Goal: Task Accomplishment & Management: Use online tool/utility

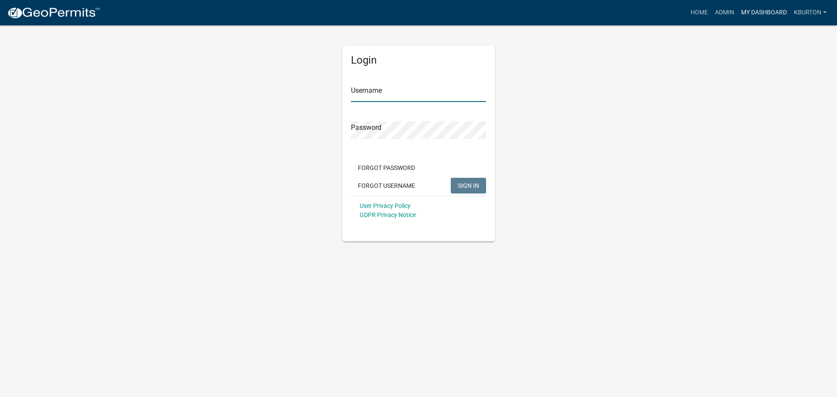
type input "kburton"
click at [775, 10] on link "My Dashboard" at bounding box center [764, 12] width 53 height 17
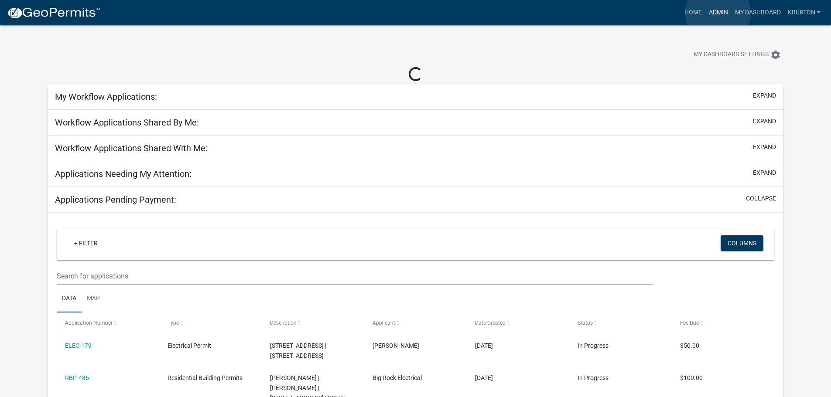
click at [718, 13] on link "Admin" at bounding box center [718, 12] width 26 height 17
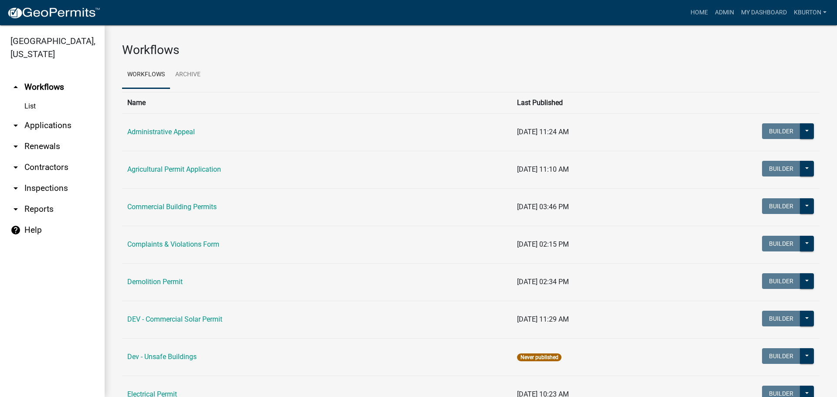
click at [46, 178] on link "arrow_drop_down Inspections" at bounding box center [52, 188] width 105 height 21
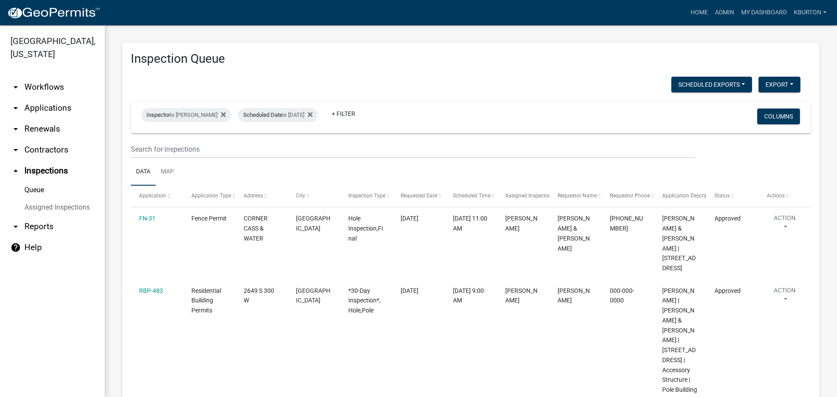
click at [58, 199] on link "Assigned Inspections" at bounding box center [52, 207] width 105 height 17
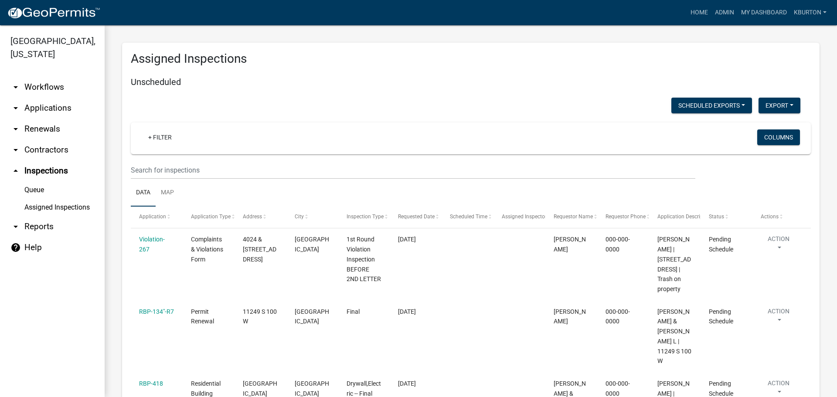
click at [41, 181] on link "Queue" at bounding box center [52, 189] width 105 height 17
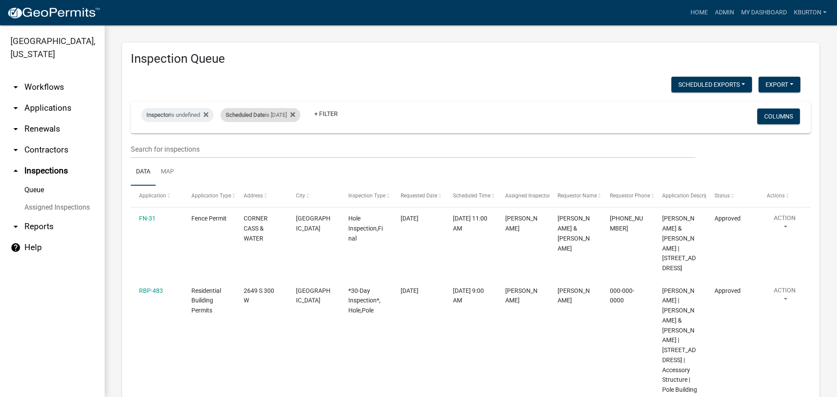
click at [271, 116] on div "Scheduled Date is [DATE]" at bounding box center [261, 115] width 80 height 14
click at [297, 147] on input "[DATE]" at bounding box center [279, 148] width 61 height 18
click at [304, 148] on input "[DATE]" at bounding box center [279, 148] width 61 height 18
type input "[DATE]"
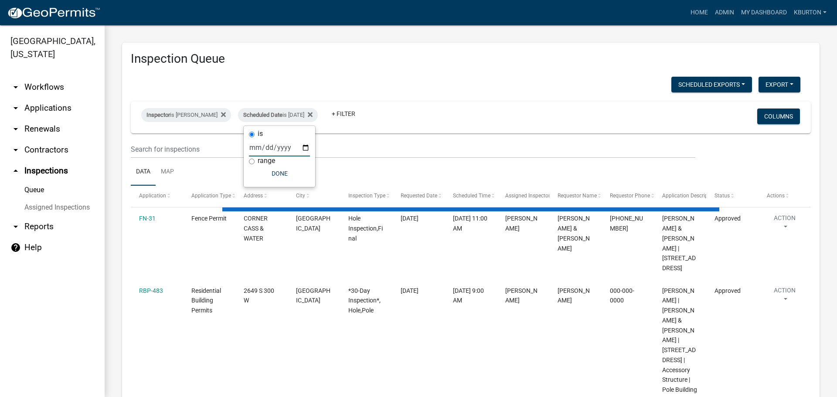
select select "1: 25"
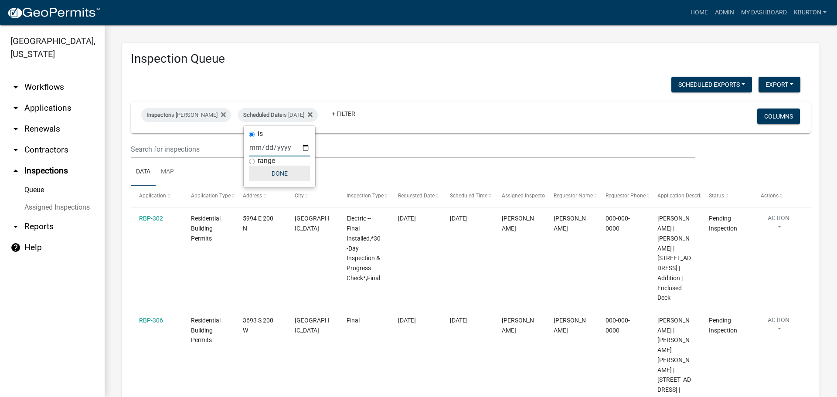
click at [284, 175] on button "Done" at bounding box center [279, 174] width 61 height 16
click at [773, 116] on button "Columns" at bounding box center [779, 117] width 43 height 16
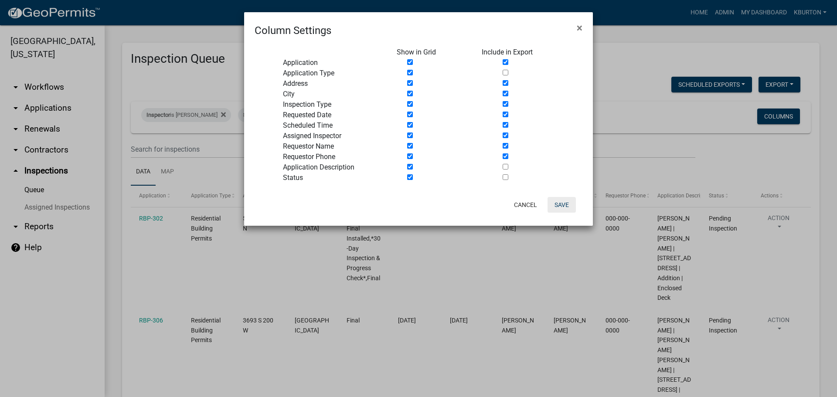
click at [564, 203] on button "Save" at bounding box center [562, 205] width 28 height 16
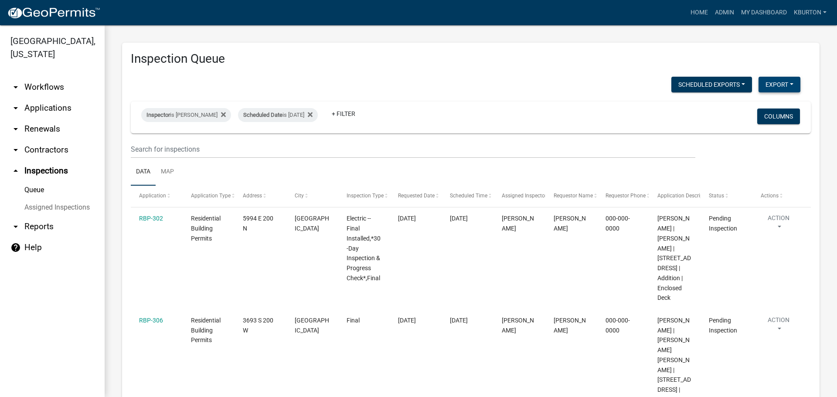
click at [768, 86] on button "Export" at bounding box center [780, 85] width 42 height 16
click at [755, 104] on button "Excel Format (.xlsx)" at bounding box center [760, 107] width 82 height 21
